Goal: Information Seeking & Learning: Learn about a topic

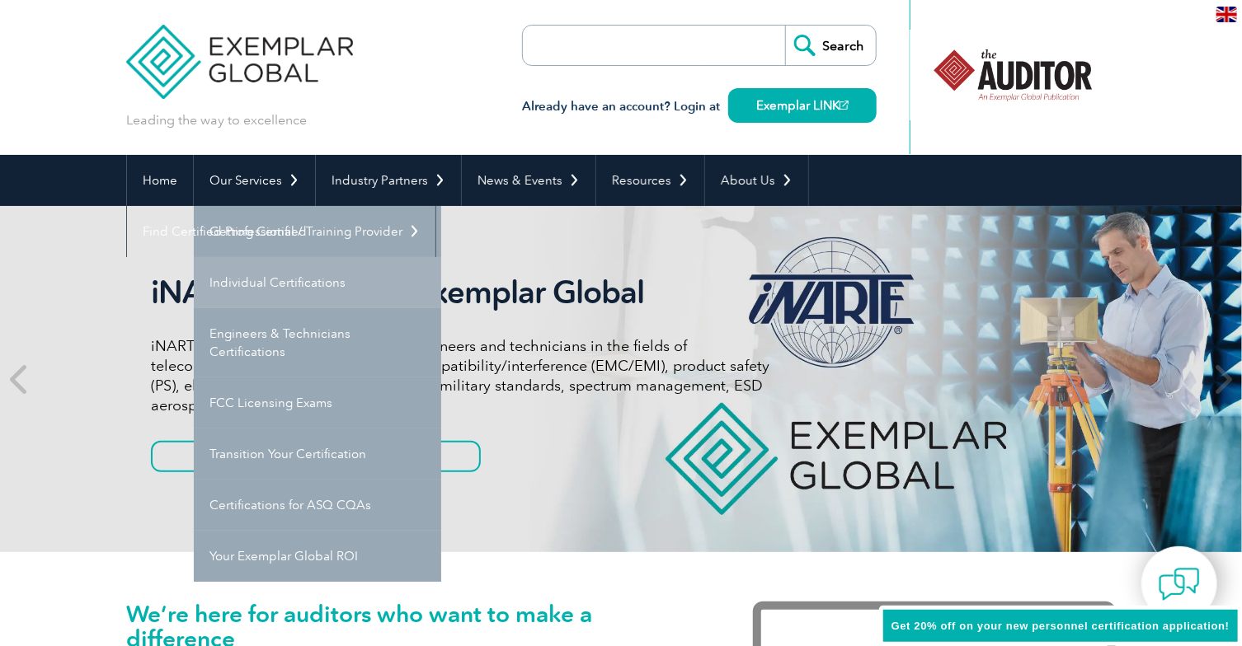
click at [310, 290] on link "Individual Certifications" at bounding box center [317, 282] width 247 height 51
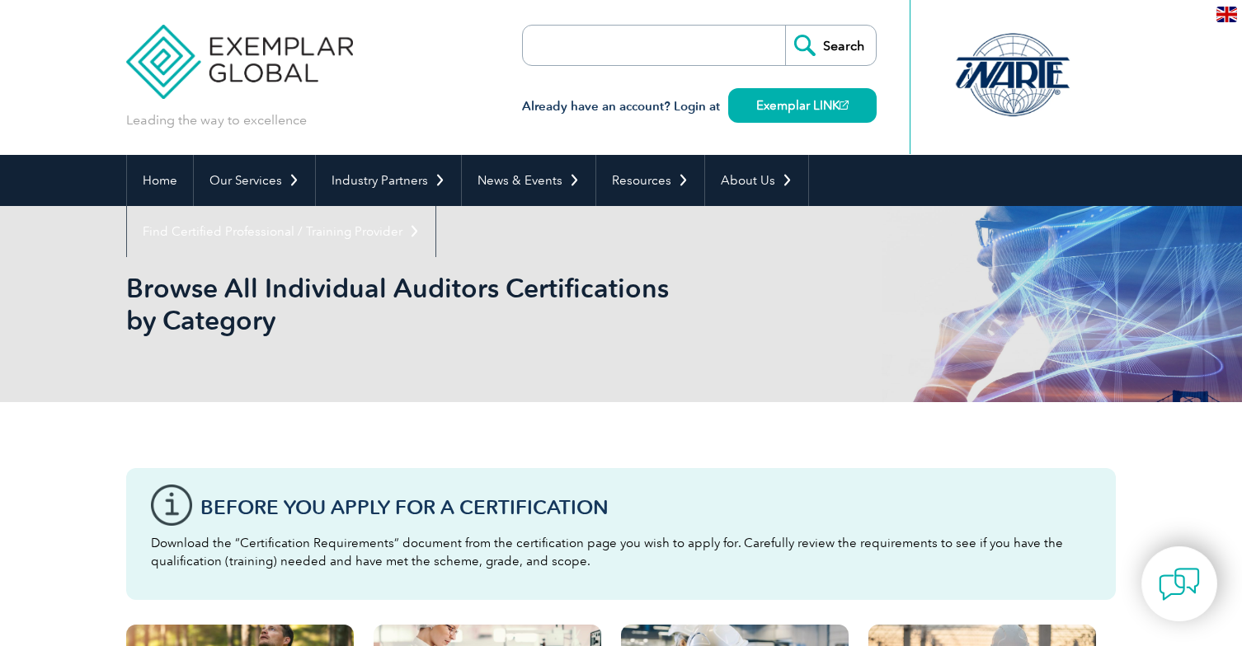
click at [309, 286] on h1 "Browse All Individual Auditors Certifications by Category" at bounding box center [442, 304] width 633 height 64
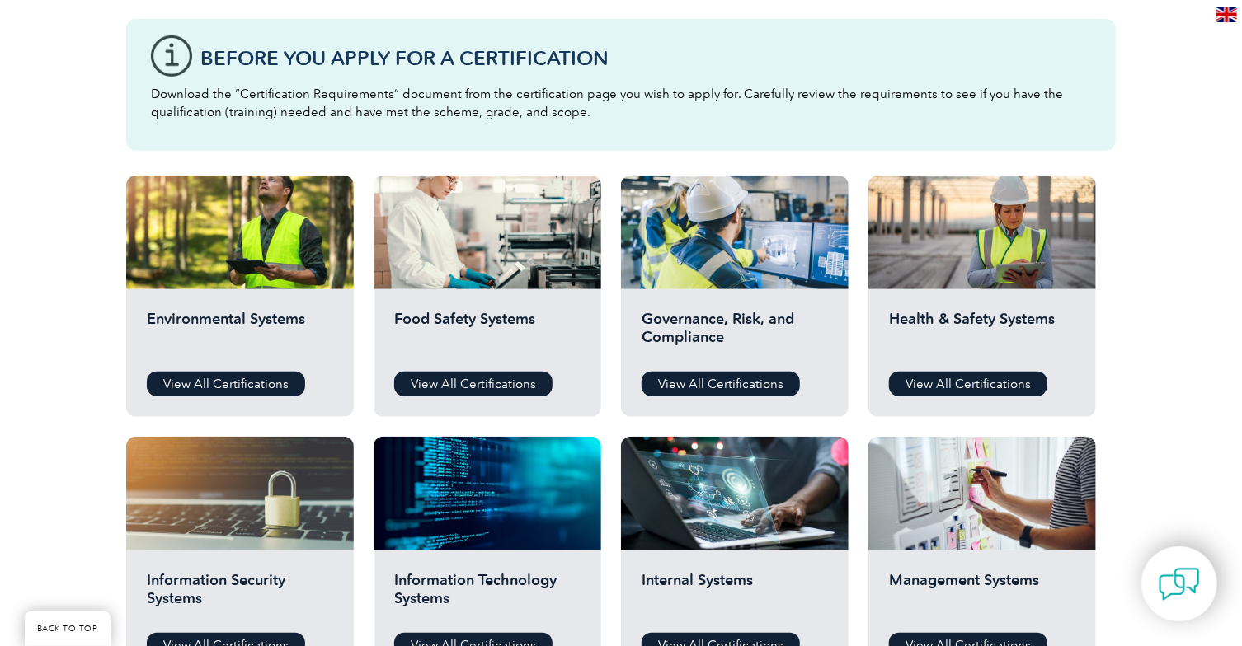
scroll to position [495, 0]
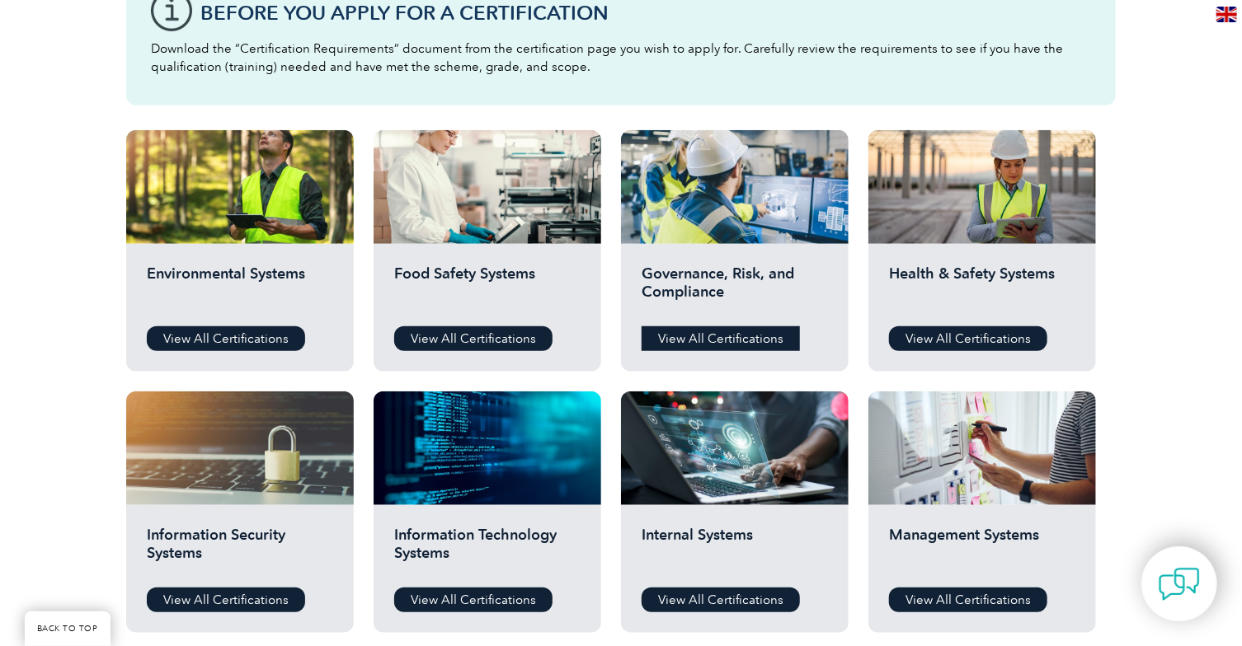
click at [730, 336] on link "View All Certifications" at bounding box center [721, 339] width 158 height 25
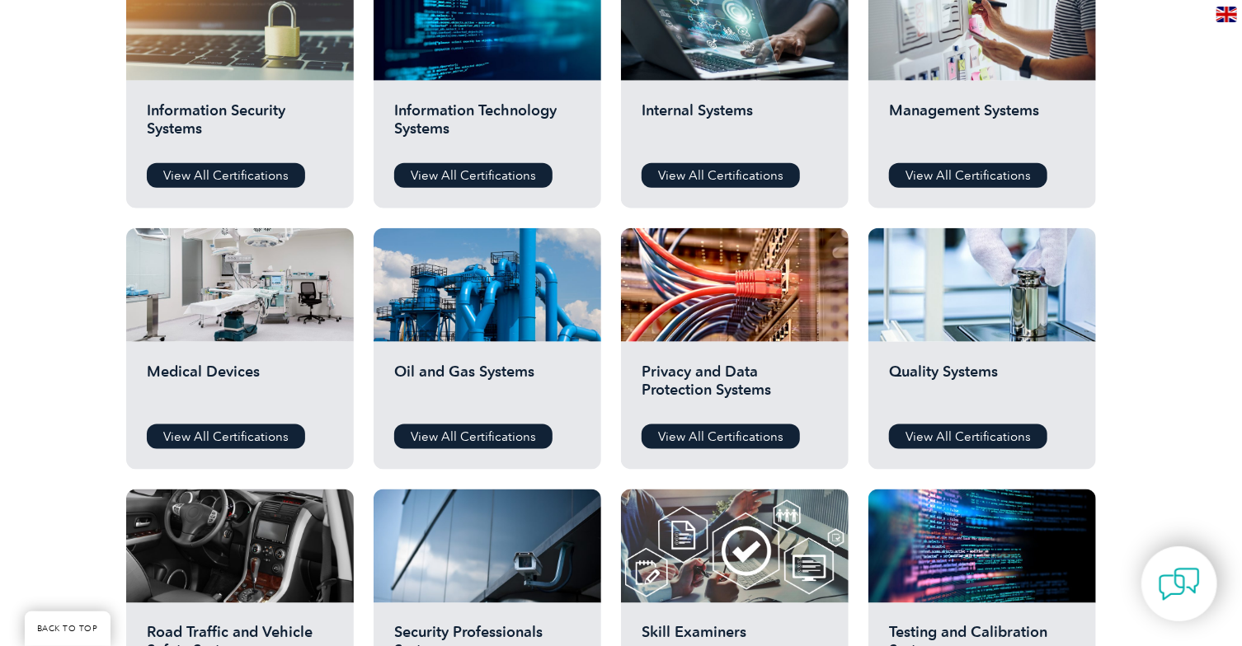
scroll to position [876, 0]
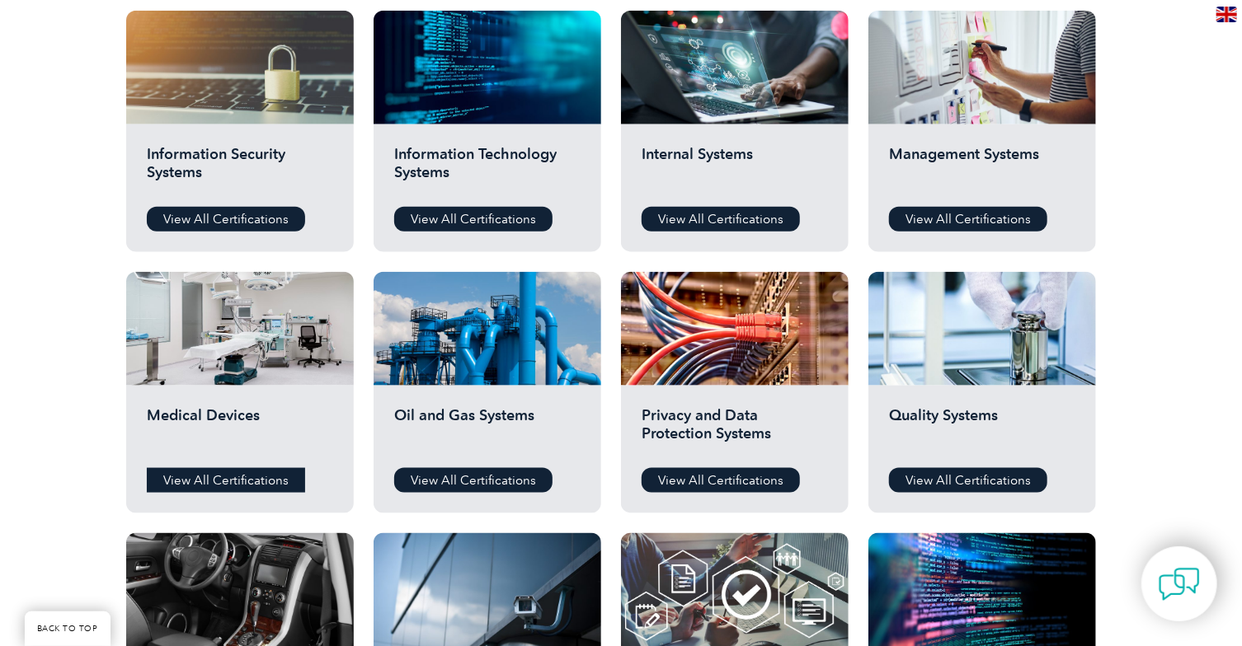
click at [258, 479] on link "View All Certifications" at bounding box center [226, 480] width 158 height 25
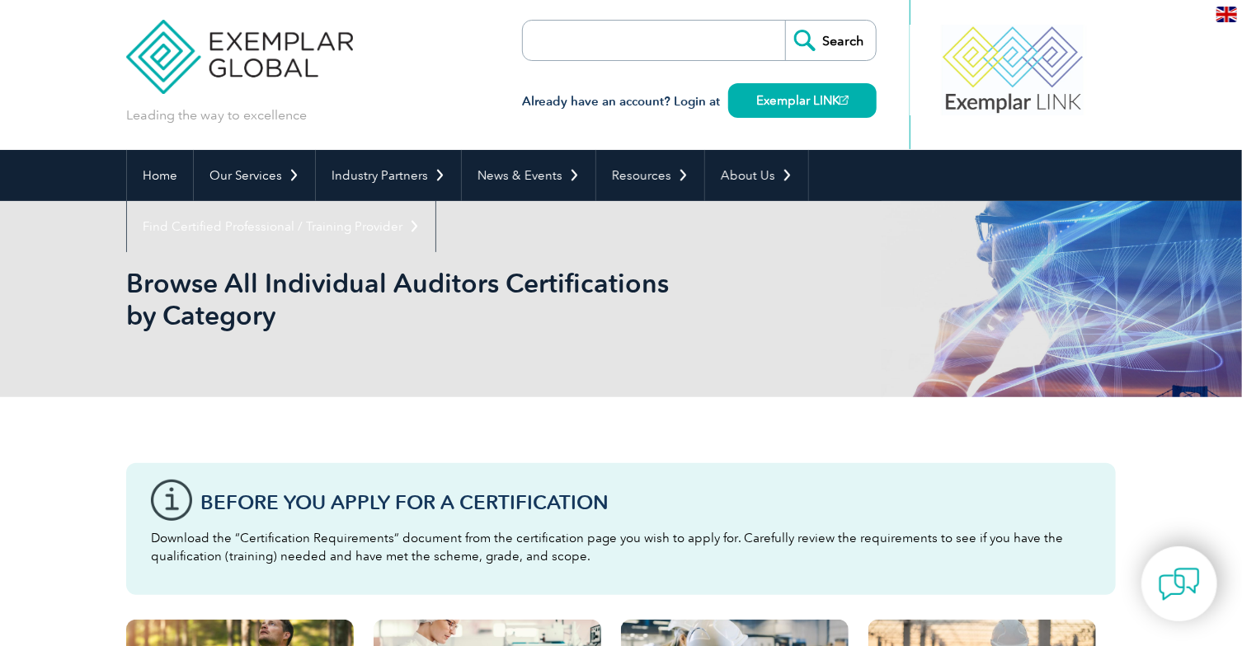
scroll to position [0, 0]
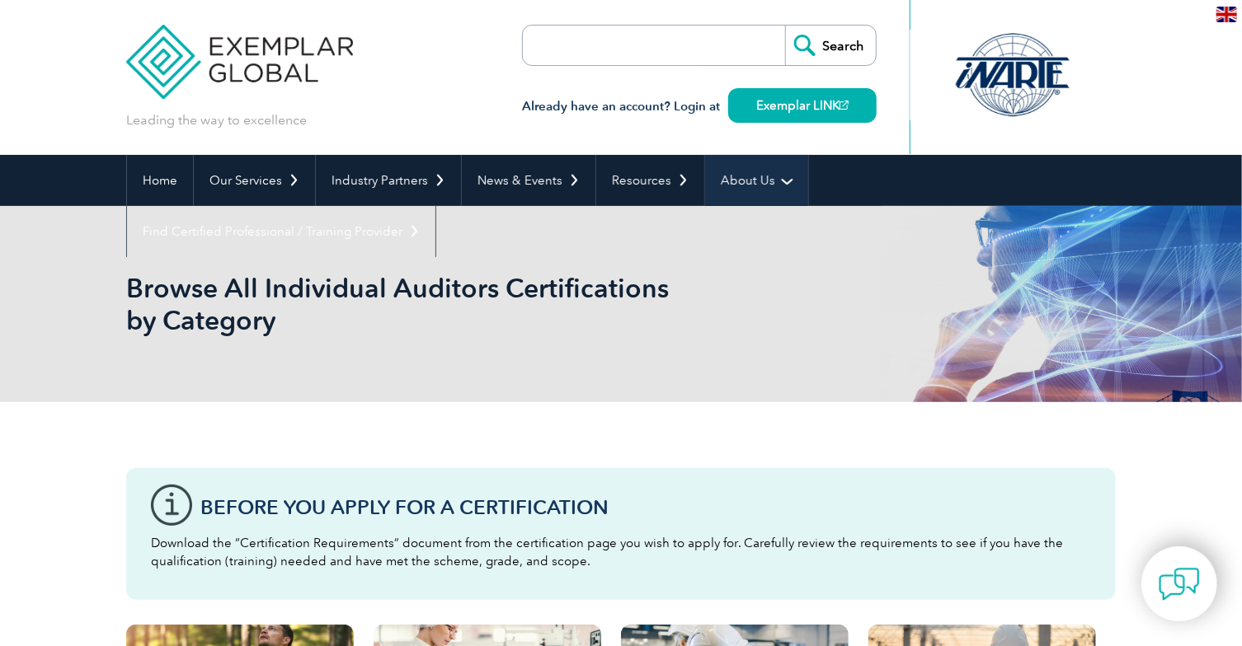
click at [753, 177] on link "About Us" at bounding box center [756, 180] width 103 height 51
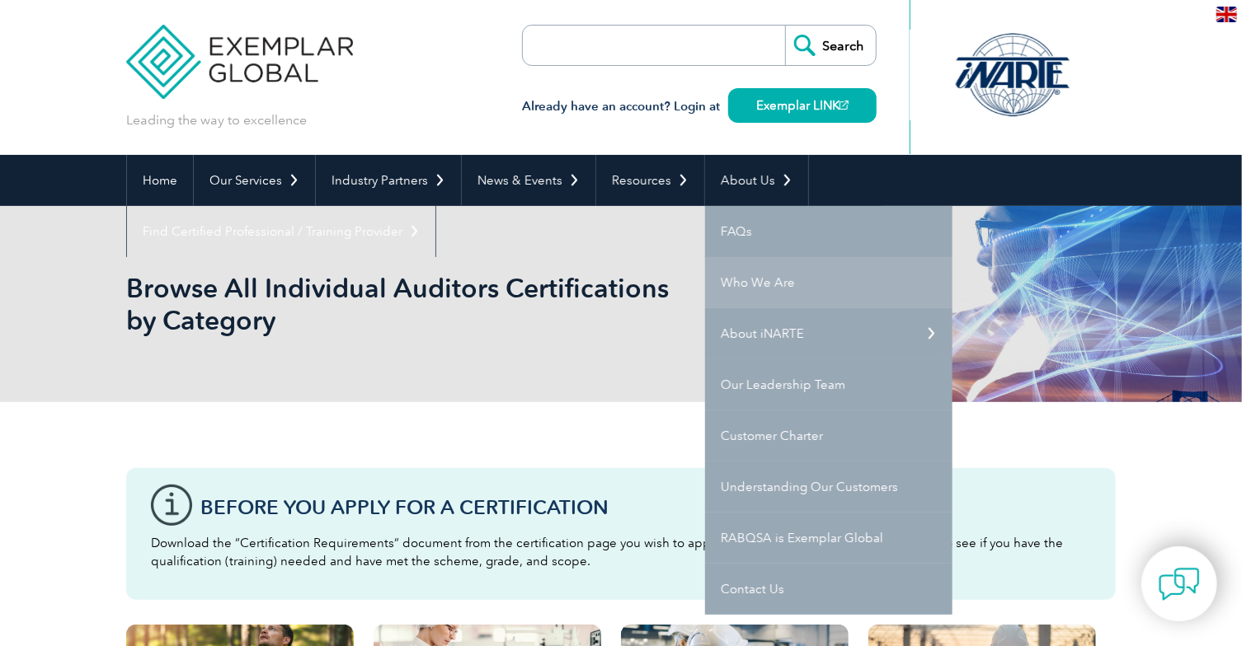
click at [759, 282] on link "Who We Are" at bounding box center [828, 282] width 247 height 51
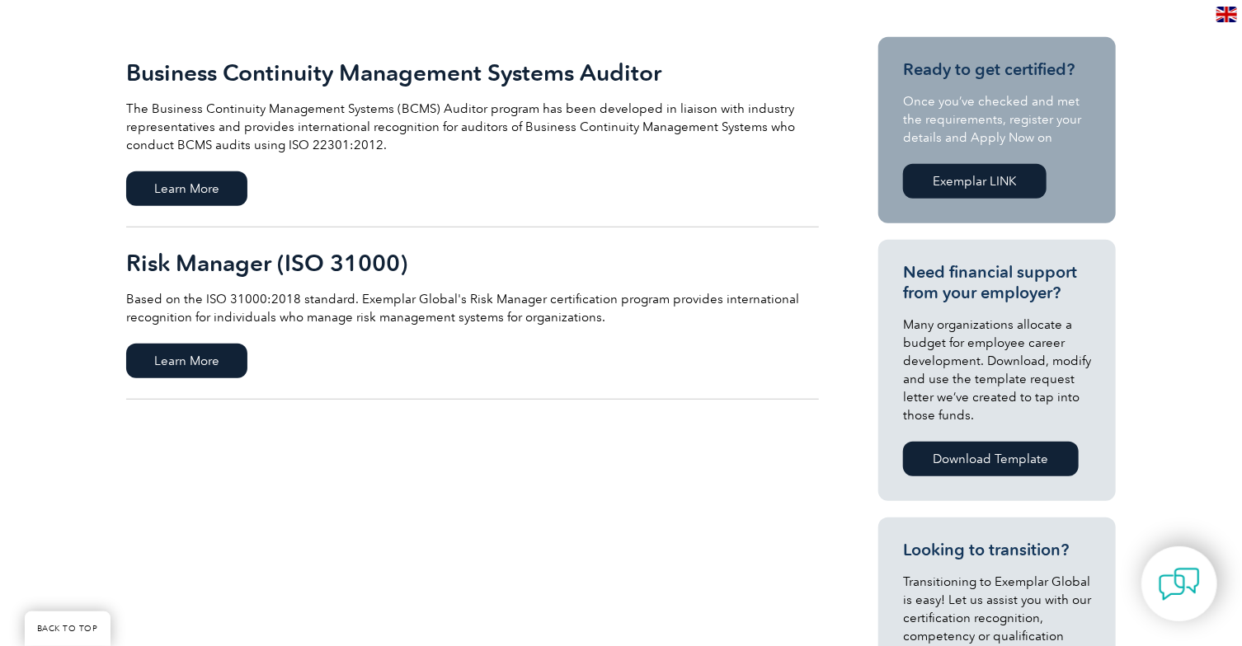
scroll to position [412, 0]
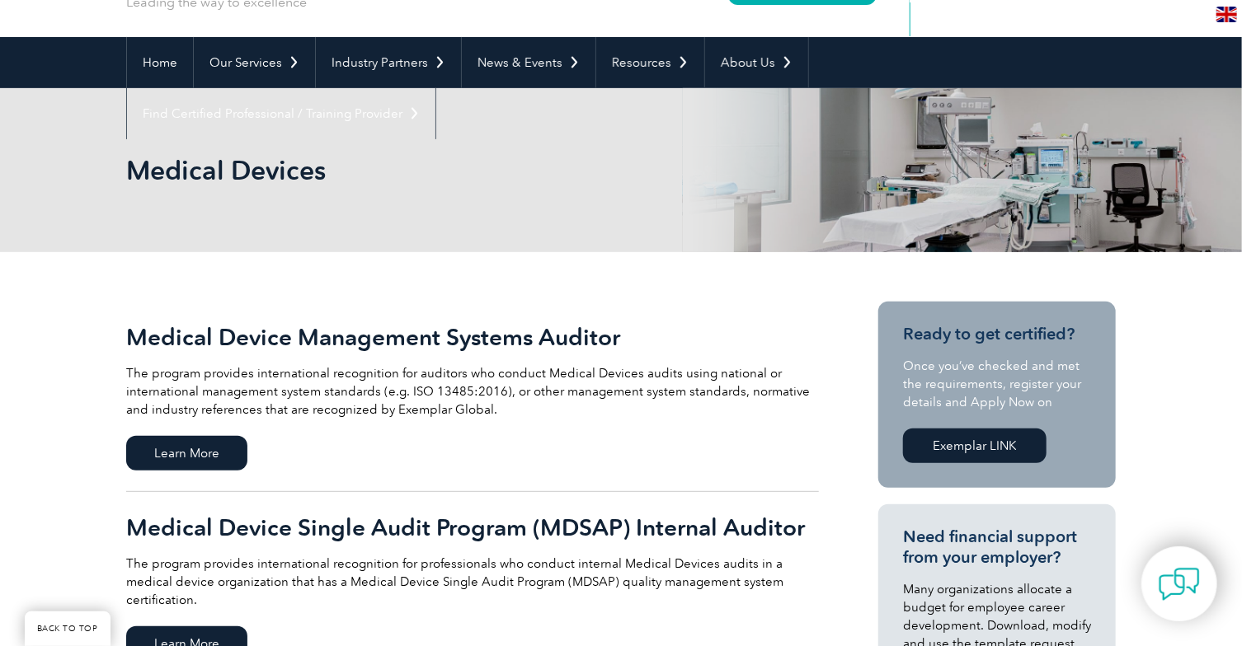
scroll to position [330, 0]
